Goal: Complete application form

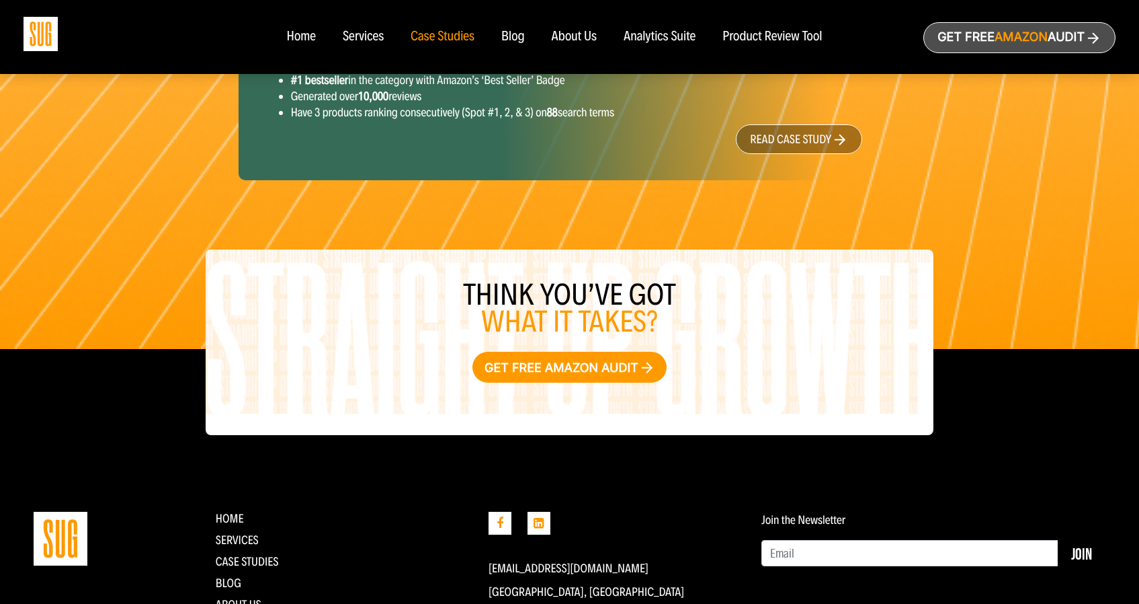
scroll to position [1782, 0]
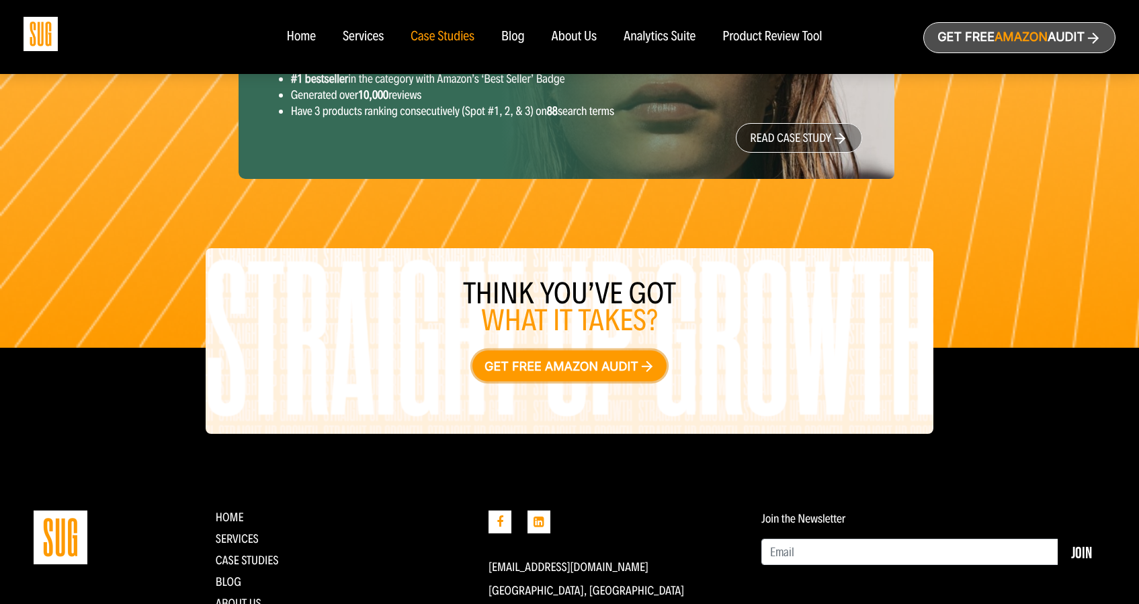
click at [569, 362] on link "Get free Amazon audit" at bounding box center [569, 365] width 194 height 31
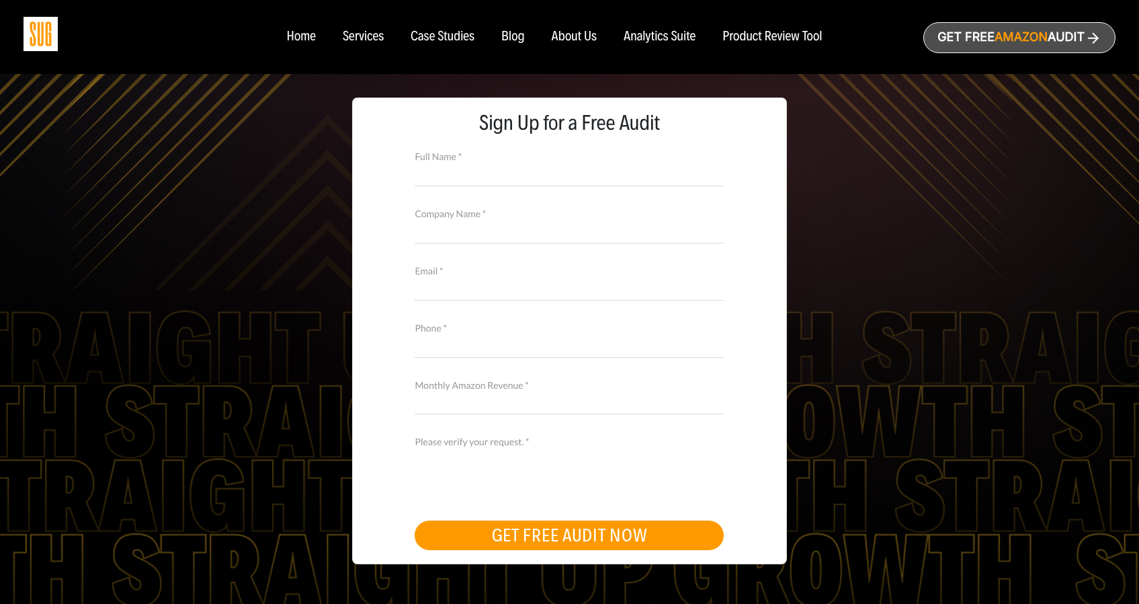
scroll to position [224, 0]
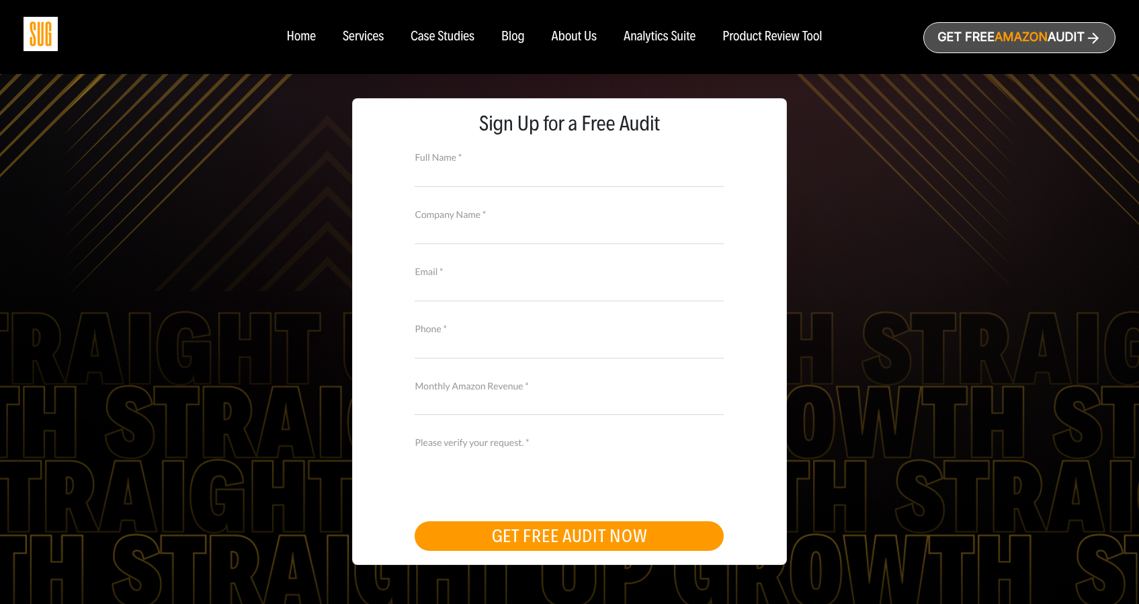
click at [481, 167] on input "Full Name *" at bounding box center [569, 175] width 309 height 24
type input "Caden Kendell"
type input "Minky Designs"
type input "caden@minkydesigns.com"
drag, startPoint x: 491, startPoint y: 233, endPoint x: 410, endPoint y: 233, distance: 81.3
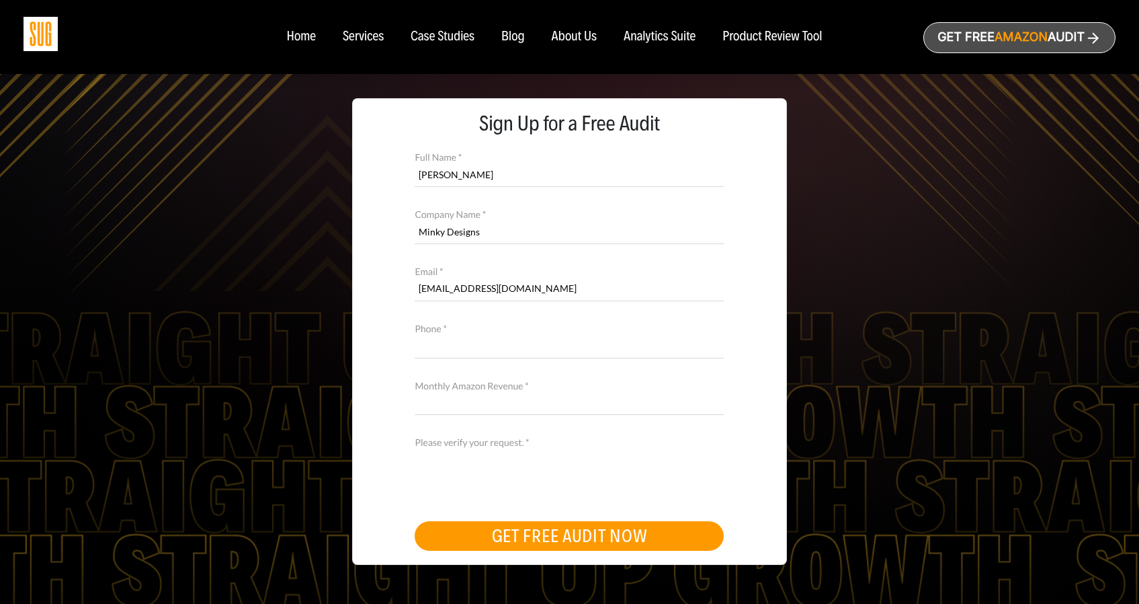
click at [408, 233] on form "Full Name * Caden Kendell Company Name * Minky Designs Email * caden@minkydesig…" at bounding box center [569, 351] width 336 height 423
type input "Four Brothers Products"
type input "caden@fourbrothersproducts.com"
type input "8019897238"
type input "40000"
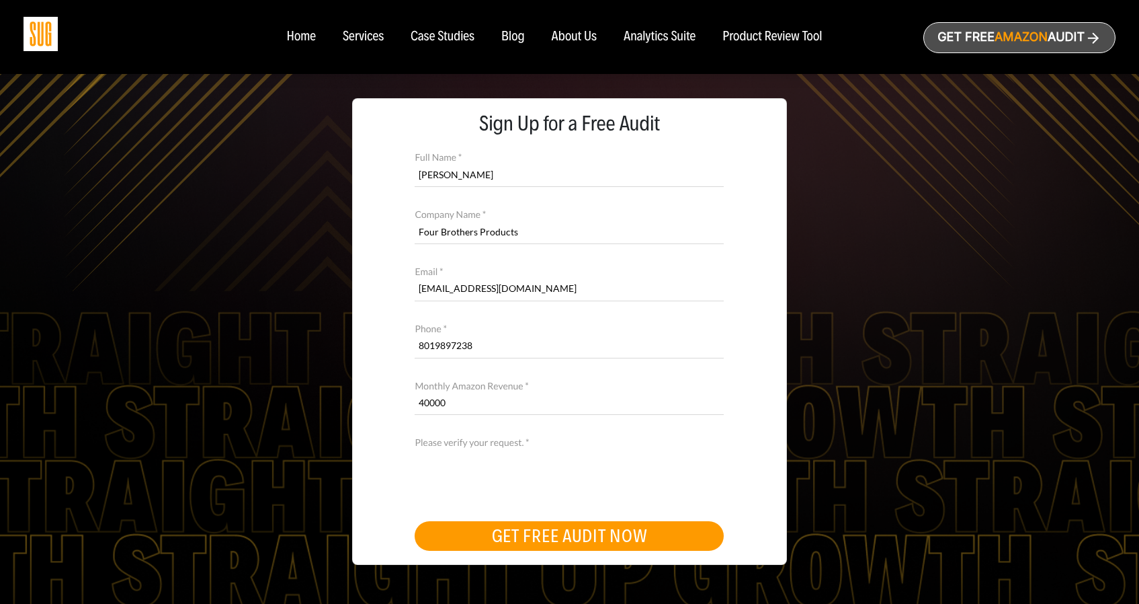
click at [565, 534] on button "GET FREE AUDIT NOW" at bounding box center [569, 536] width 309 height 30
